Goal: Transaction & Acquisition: Download file/media

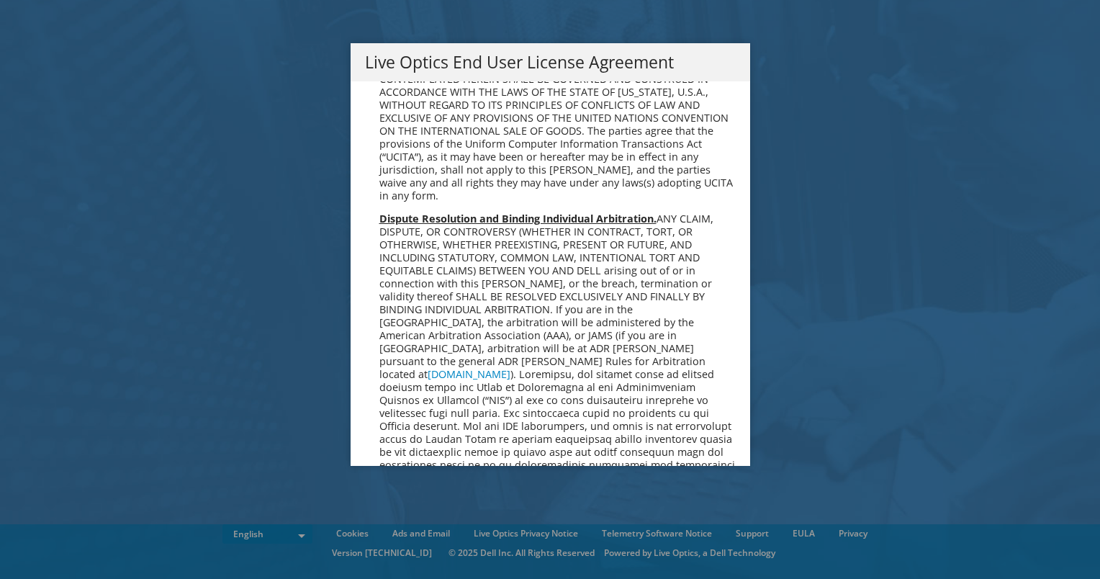
scroll to position [5444, 0]
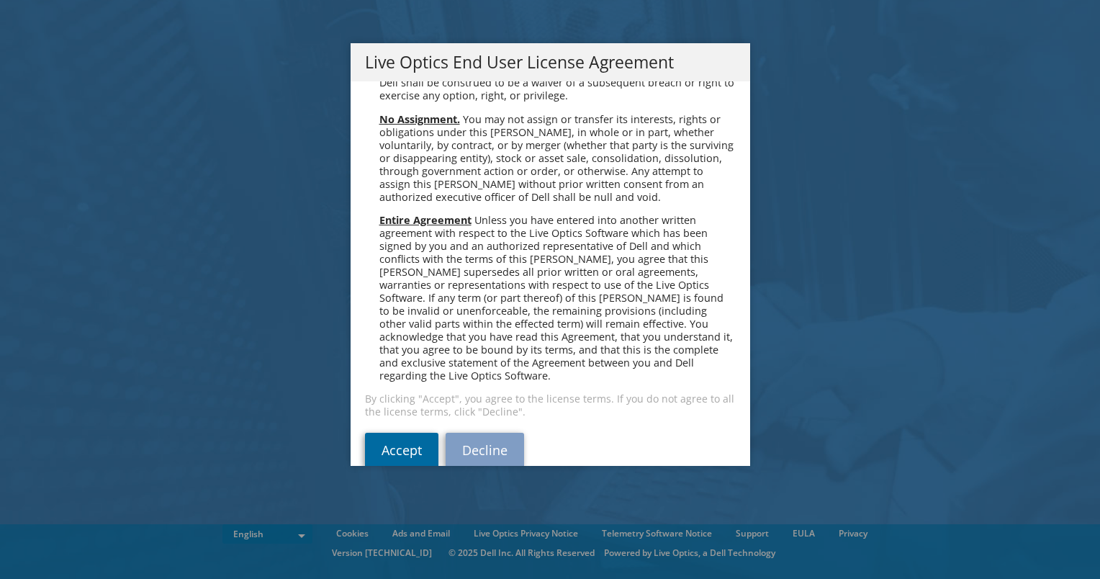
click at [399, 433] on link "Accept" at bounding box center [401, 450] width 73 height 35
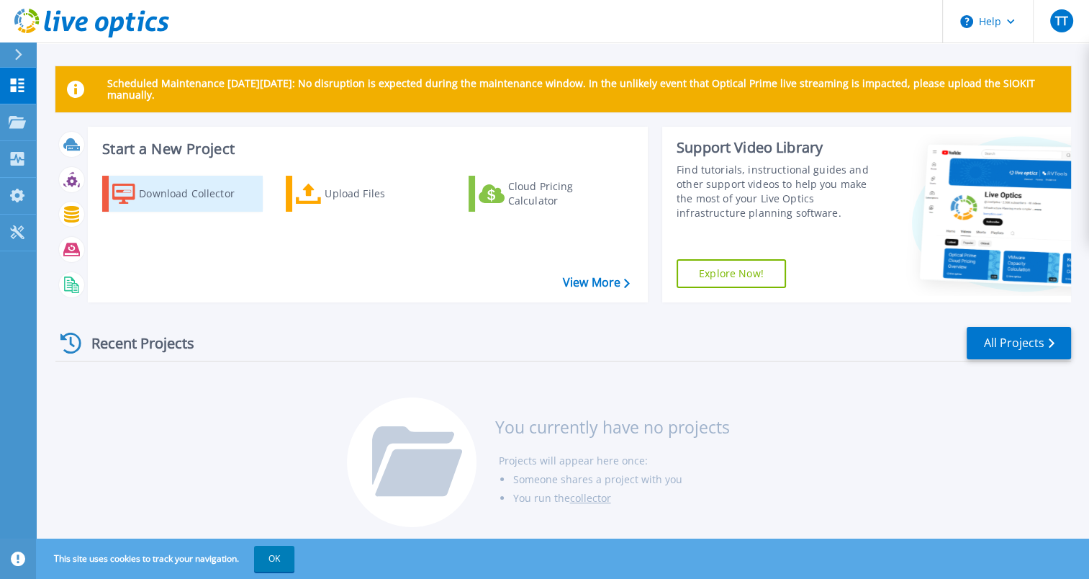
click at [195, 195] on div "Download Collector" at bounding box center [196, 193] width 115 height 29
